Goal: Task Accomplishment & Management: Manage account settings

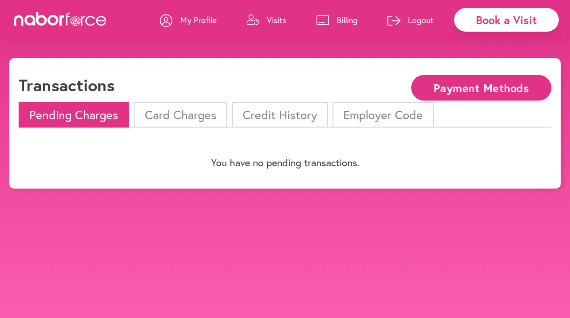
click at [184, 117] on li "Card Charges" at bounding box center [180, 115] width 93 height 26
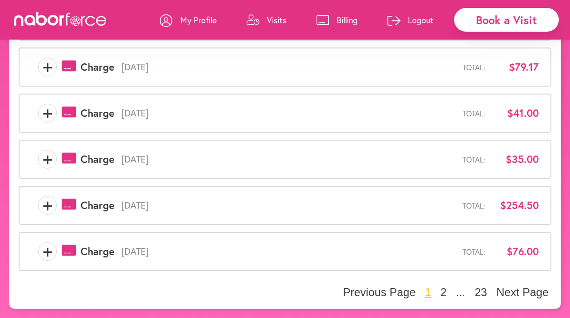
scroll to position [348, 0]
click at [515, 290] on button "Next Page" at bounding box center [523, 293] width 58 height 14
click at [518, 291] on button "Next Page" at bounding box center [523, 293] width 58 height 14
click at [510, 287] on button "Next Page" at bounding box center [523, 293] width 58 height 14
click at [450, 291] on button "5" at bounding box center [444, 293] width 12 height 14
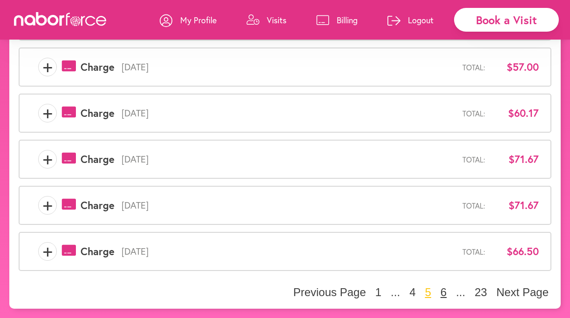
click at [447, 290] on button "6" at bounding box center [444, 293] width 12 height 14
click at [446, 290] on button "7" at bounding box center [444, 293] width 12 height 14
click at [445, 291] on button "8" at bounding box center [444, 293] width 12 height 14
click at [445, 290] on button "9" at bounding box center [444, 293] width 12 height 14
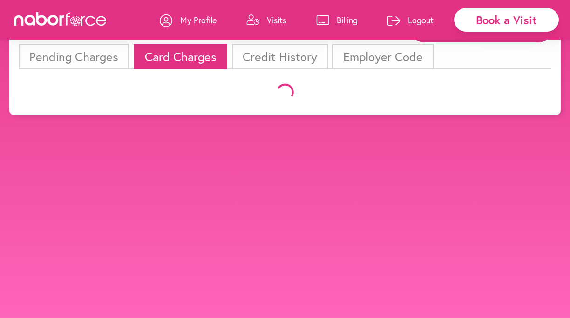
scroll to position [68, 0]
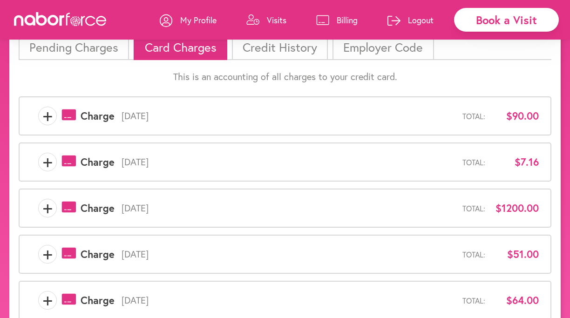
click at [48, 255] on span "+" at bounding box center [48, 254] width 18 height 19
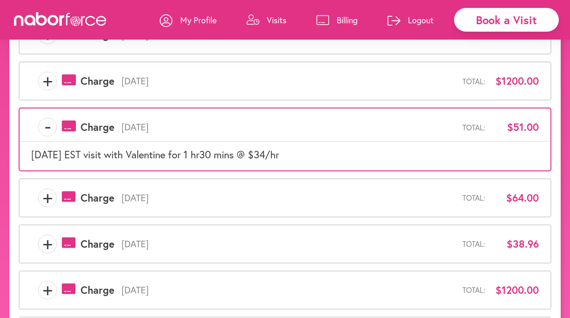
scroll to position [191, 0]
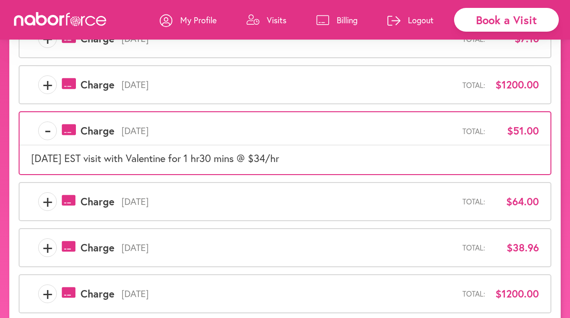
click at [342, 19] on p "Billing" at bounding box center [347, 19] width 21 height 11
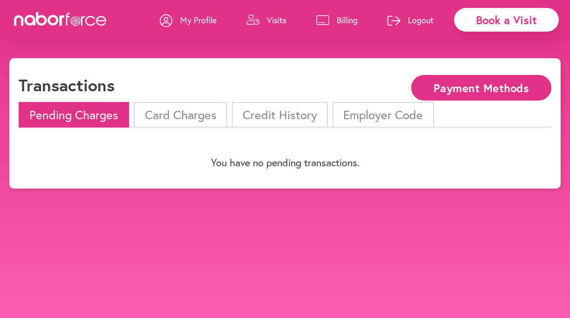
click at [279, 112] on li "Credit History" at bounding box center [280, 115] width 96 height 26
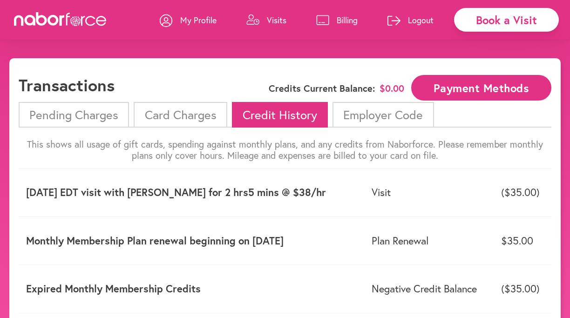
click at [75, 114] on li "Pending Charges" at bounding box center [74, 115] width 110 height 26
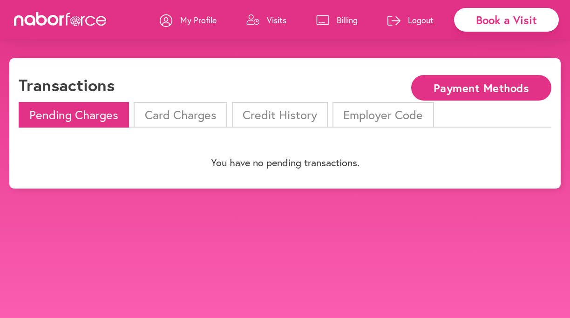
click at [74, 18] on icon at bounding box center [73, 18] width 1 height 2
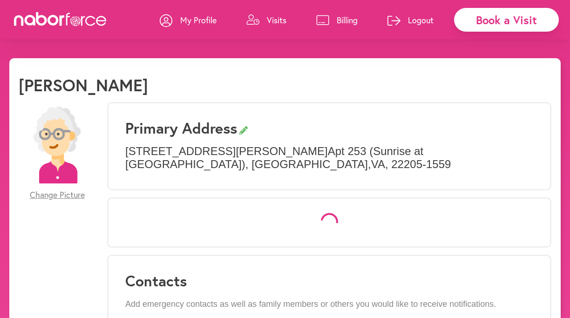
select select "*"
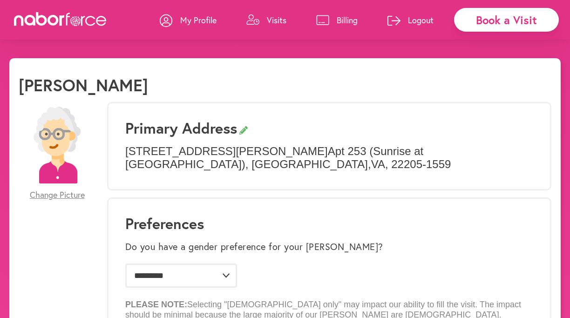
click at [416, 21] on p "Logout" at bounding box center [421, 19] width 26 height 11
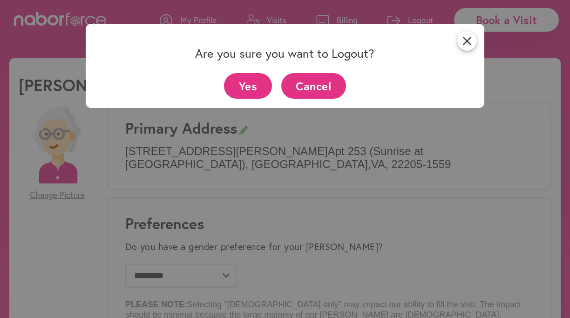
click at [250, 86] on button "Yes" at bounding box center [248, 86] width 48 height 26
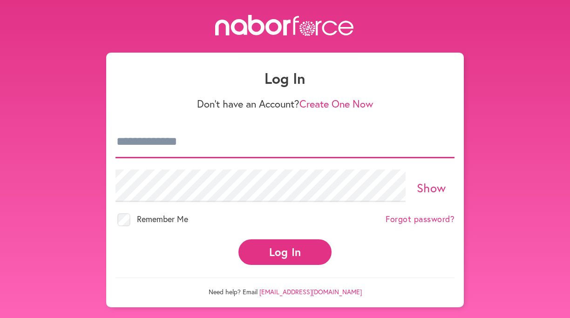
type input "**********"
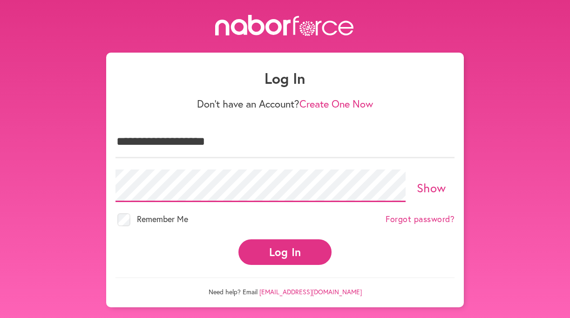
click at [285, 244] on button "Log In" at bounding box center [285, 252] width 93 height 26
